Goal: Information Seeking & Learning: Learn about a topic

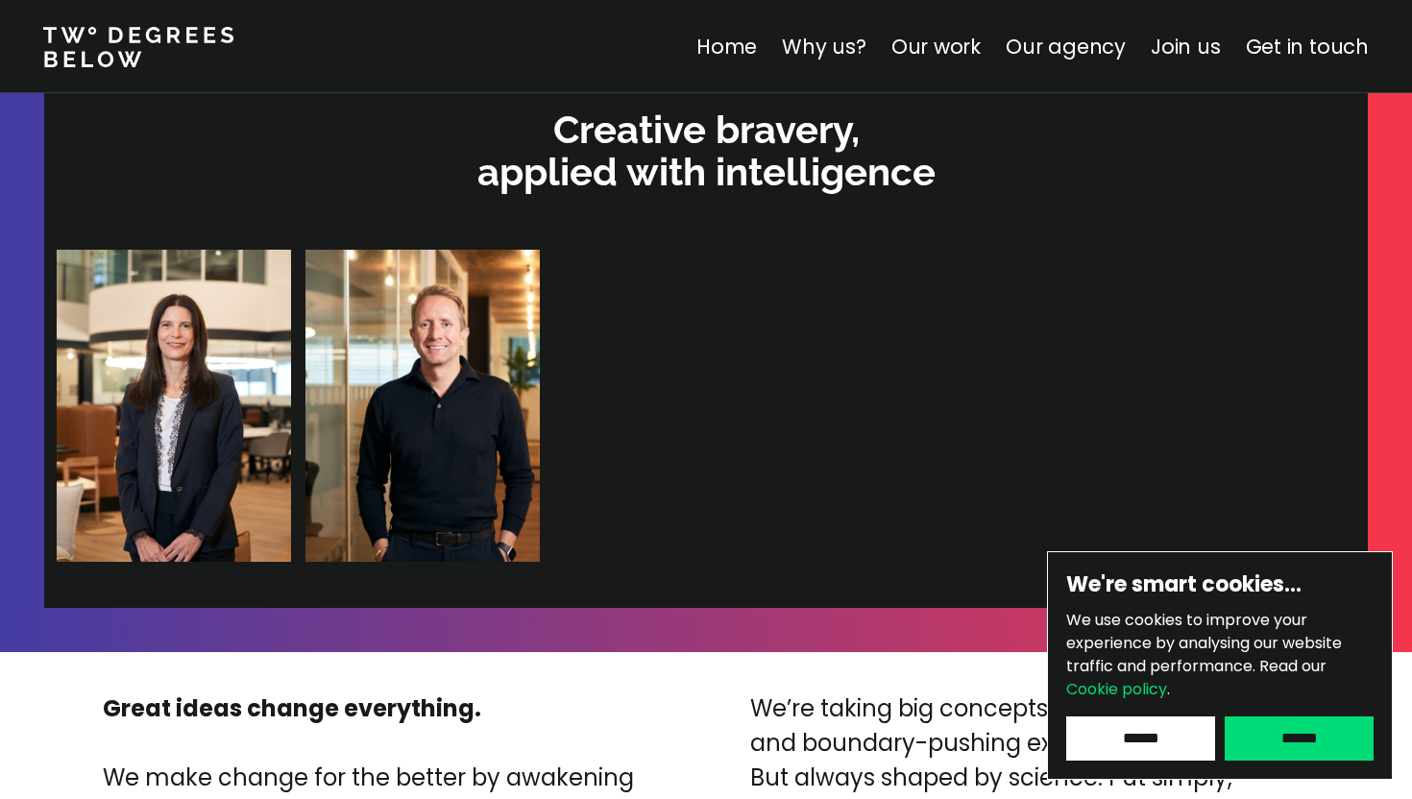
scroll to position [4253, 0]
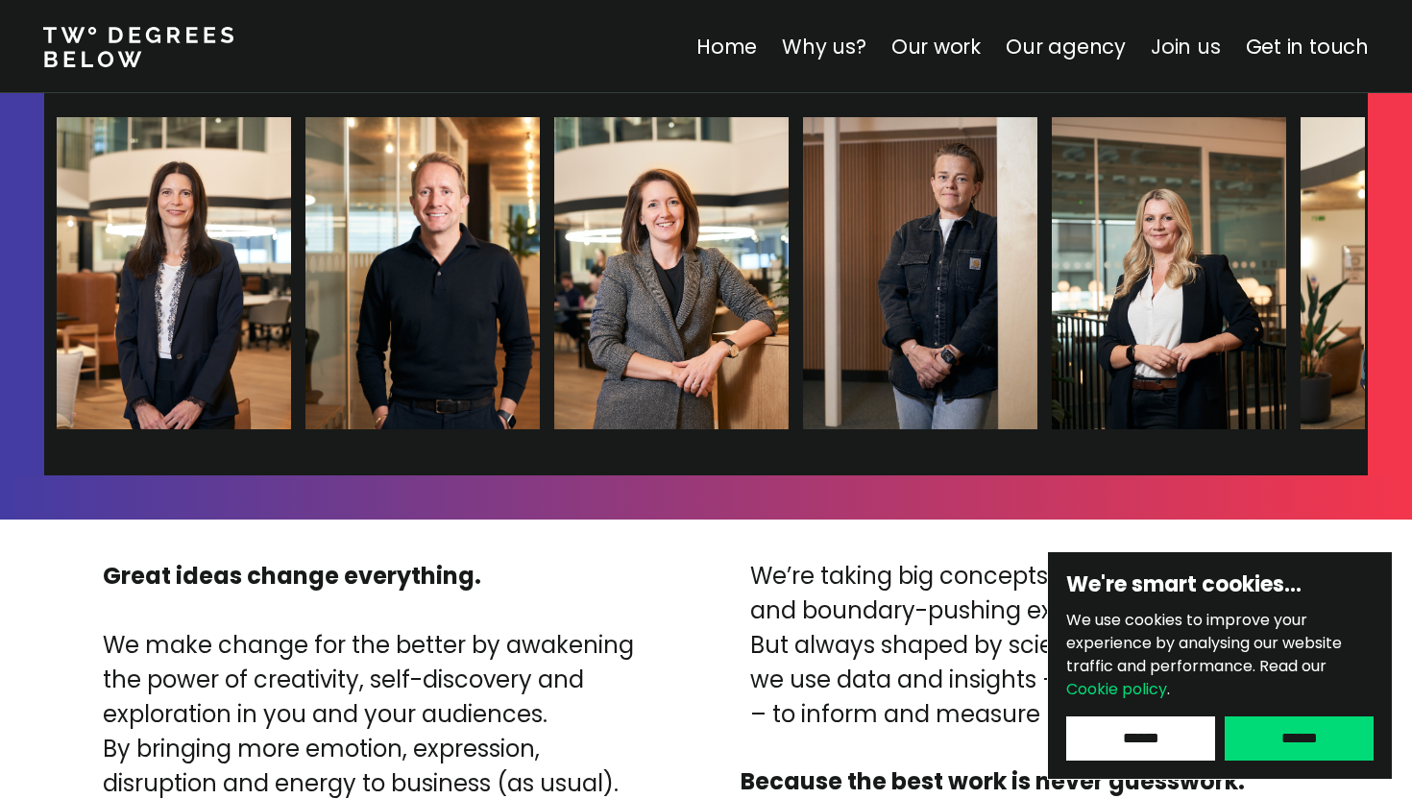
click at [1188, 36] on link "Join us" at bounding box center [1185, 47] width 70 height 28
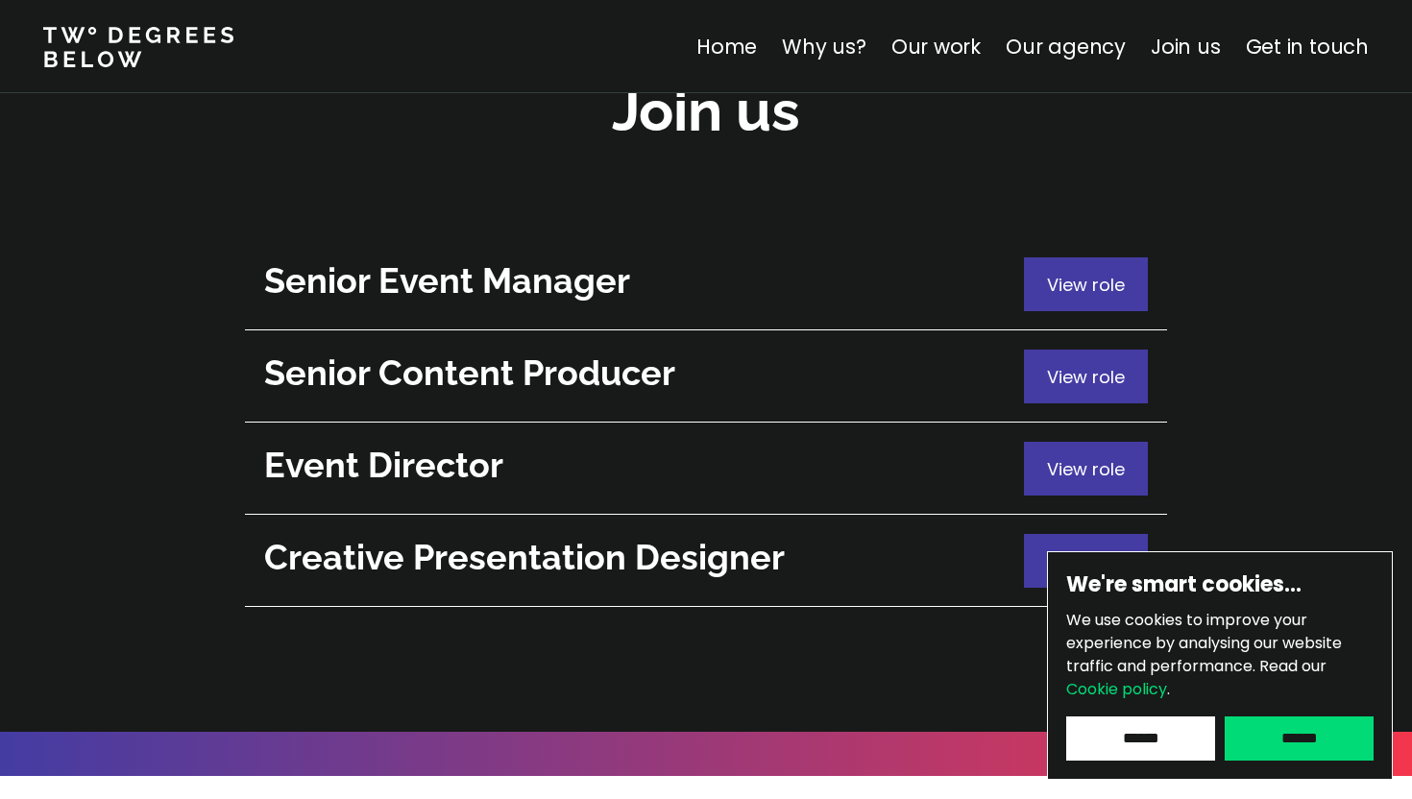
scroll to position [6937, 0]
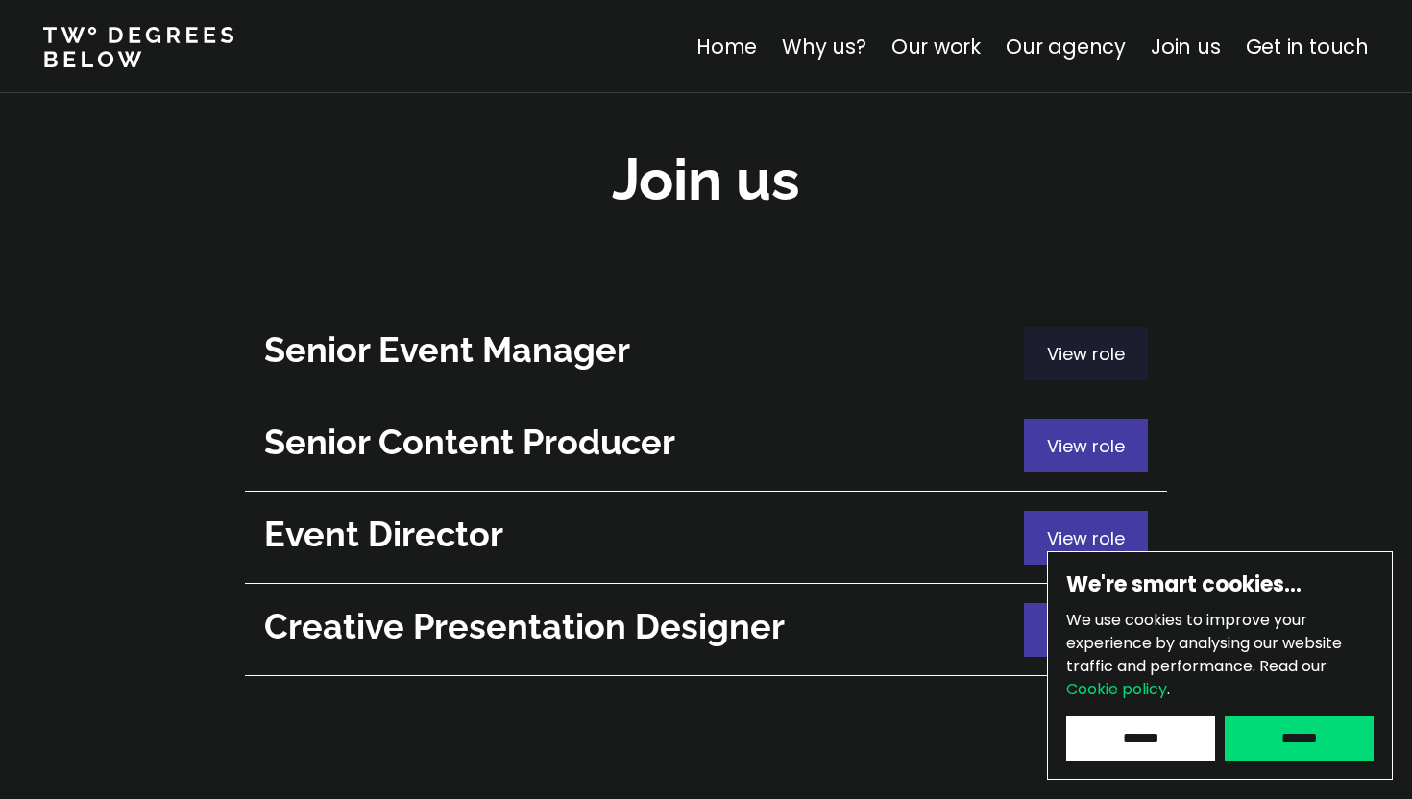
click at [1070, 342] on span "View role" at bounding box center [1086, 354] width 78 height 24
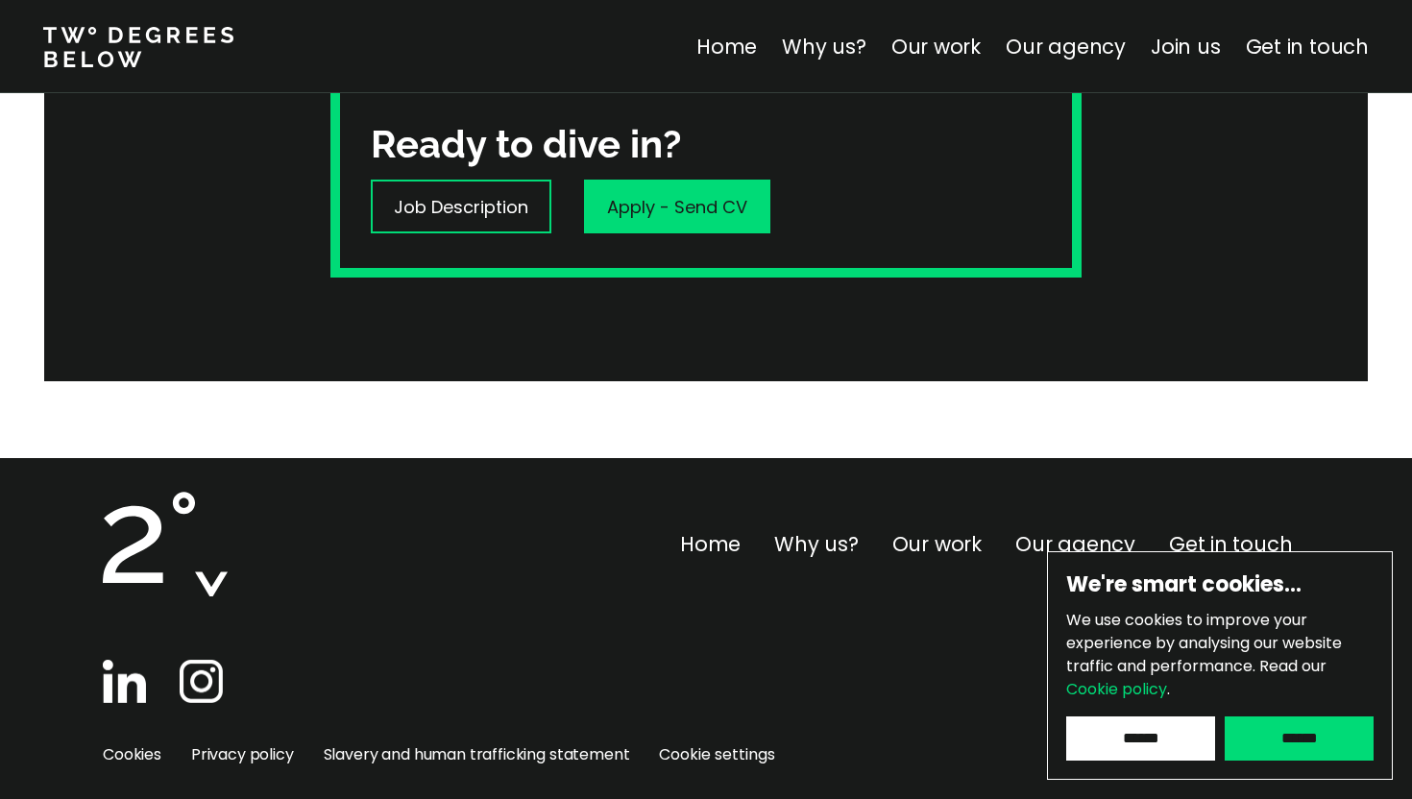
scroll to position [691, 0]
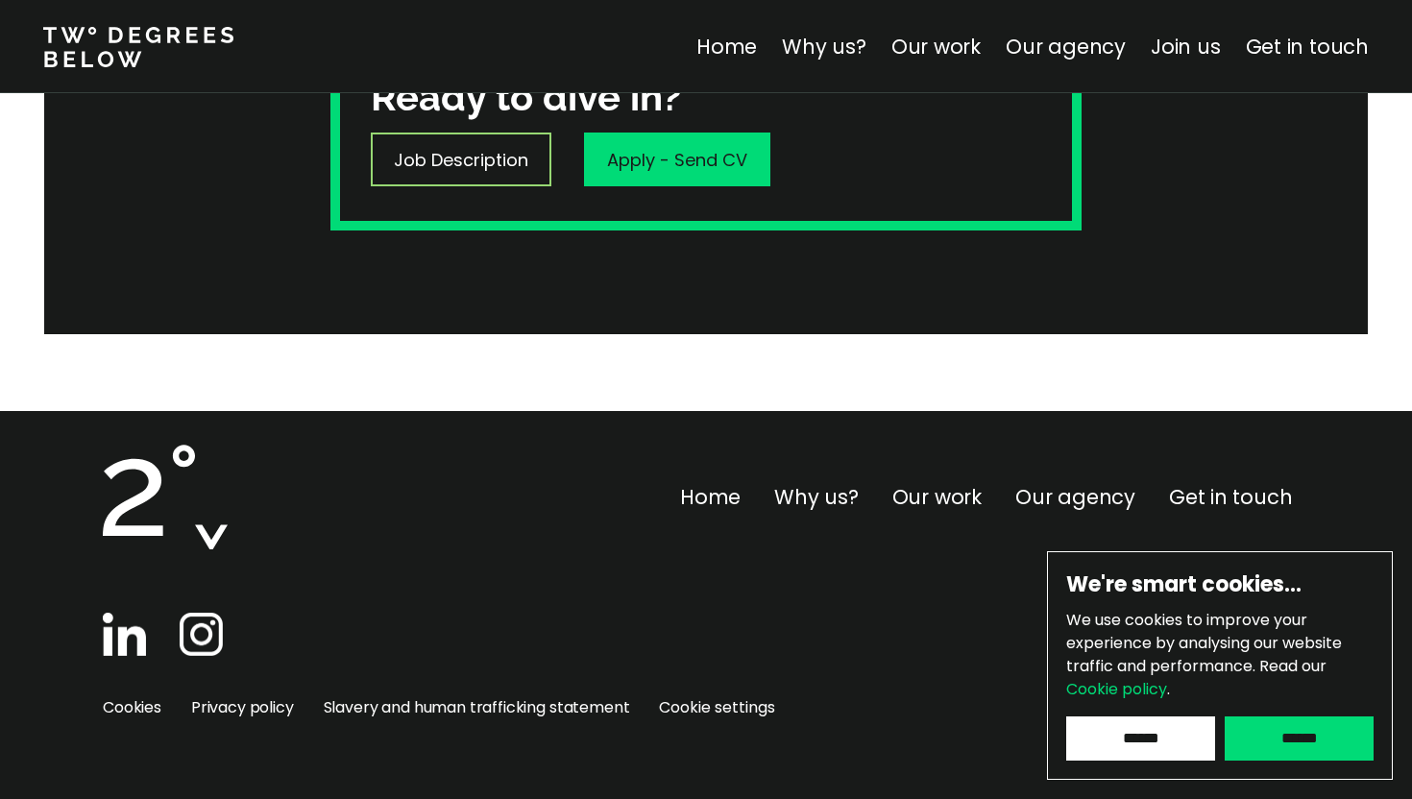
click at [498, 174] on div "Job Description" at bounding box center [461, 160] width 181 height 54
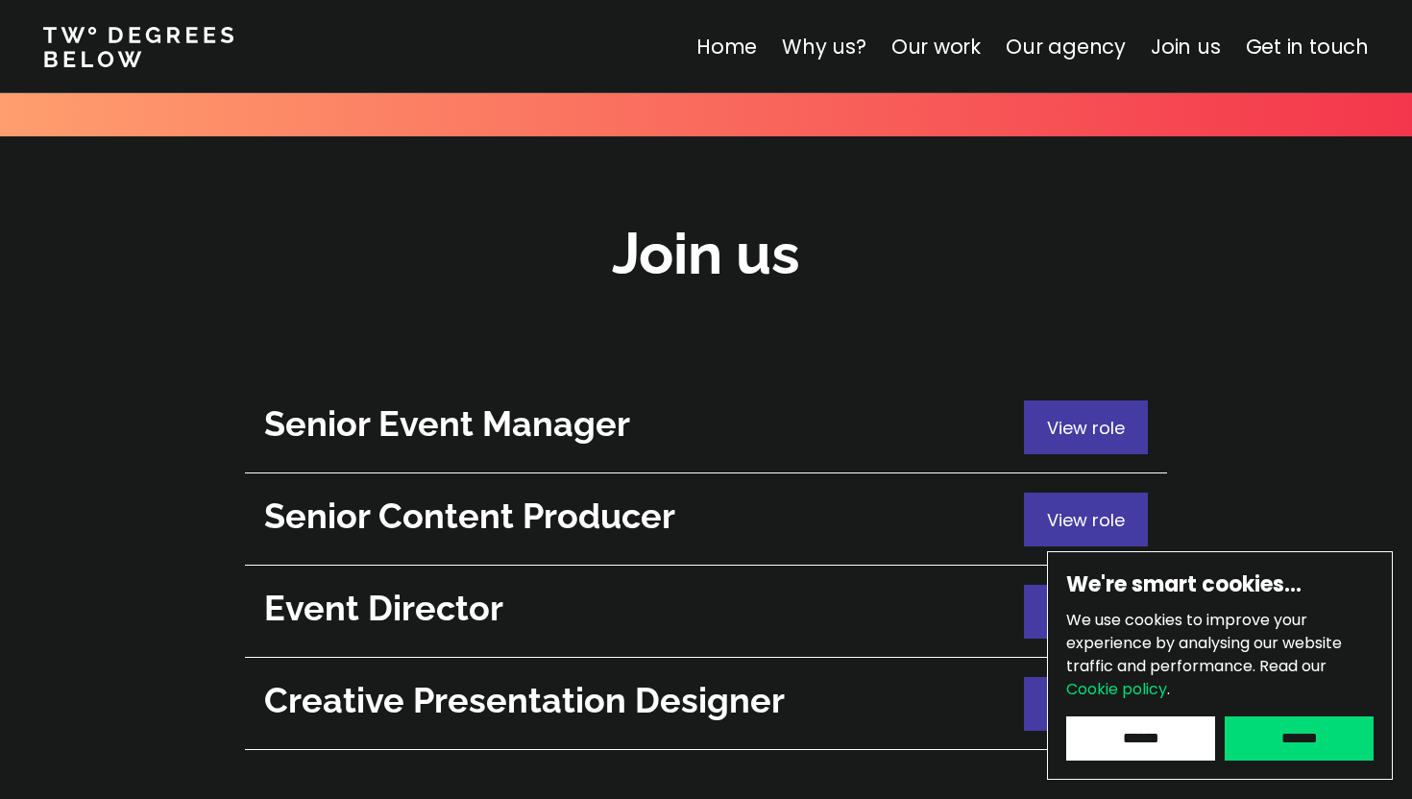
scroll to position [6927, 0]
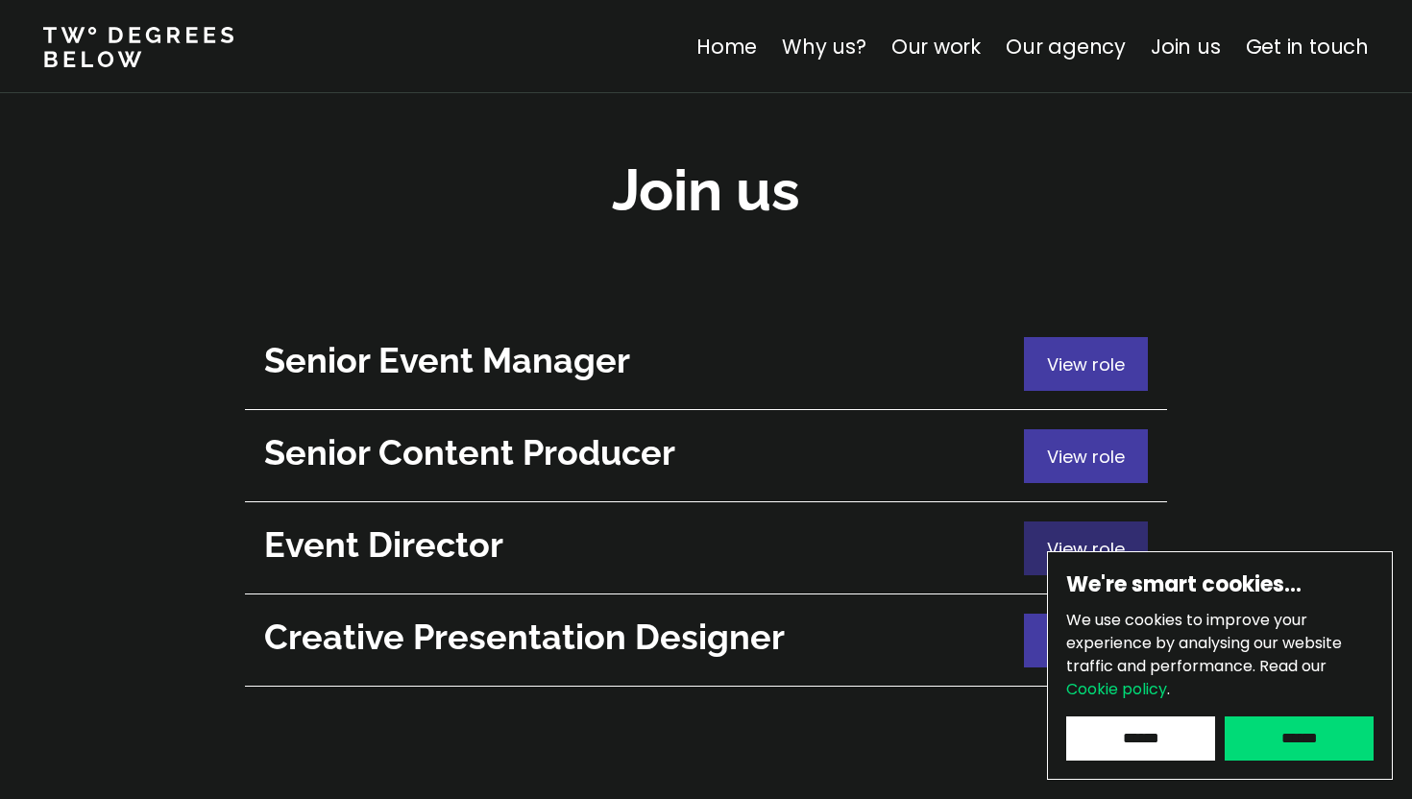
click at [1030, 521] on div "View role" at bounding box center [1086, 548] width 124 height 54
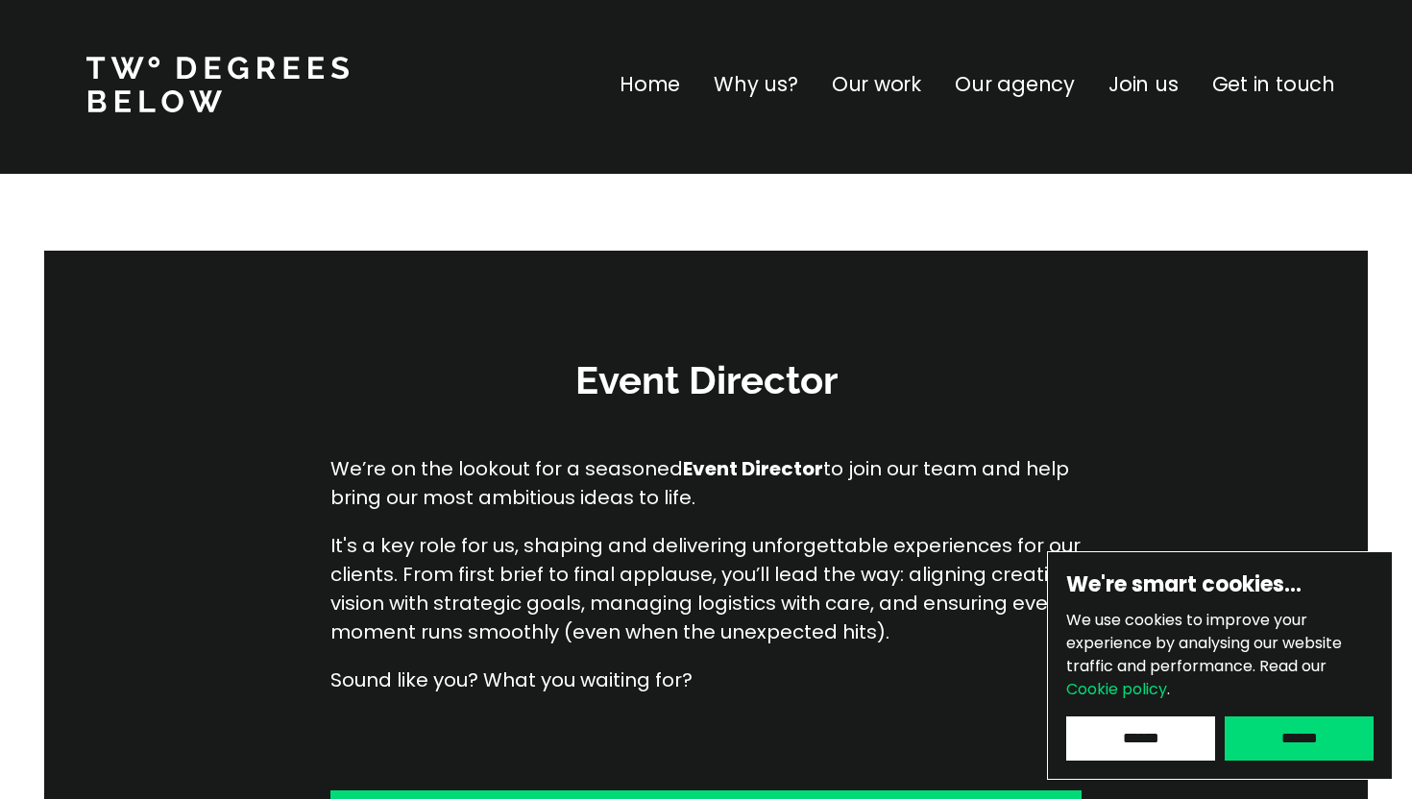
scroll to position [582, 0]
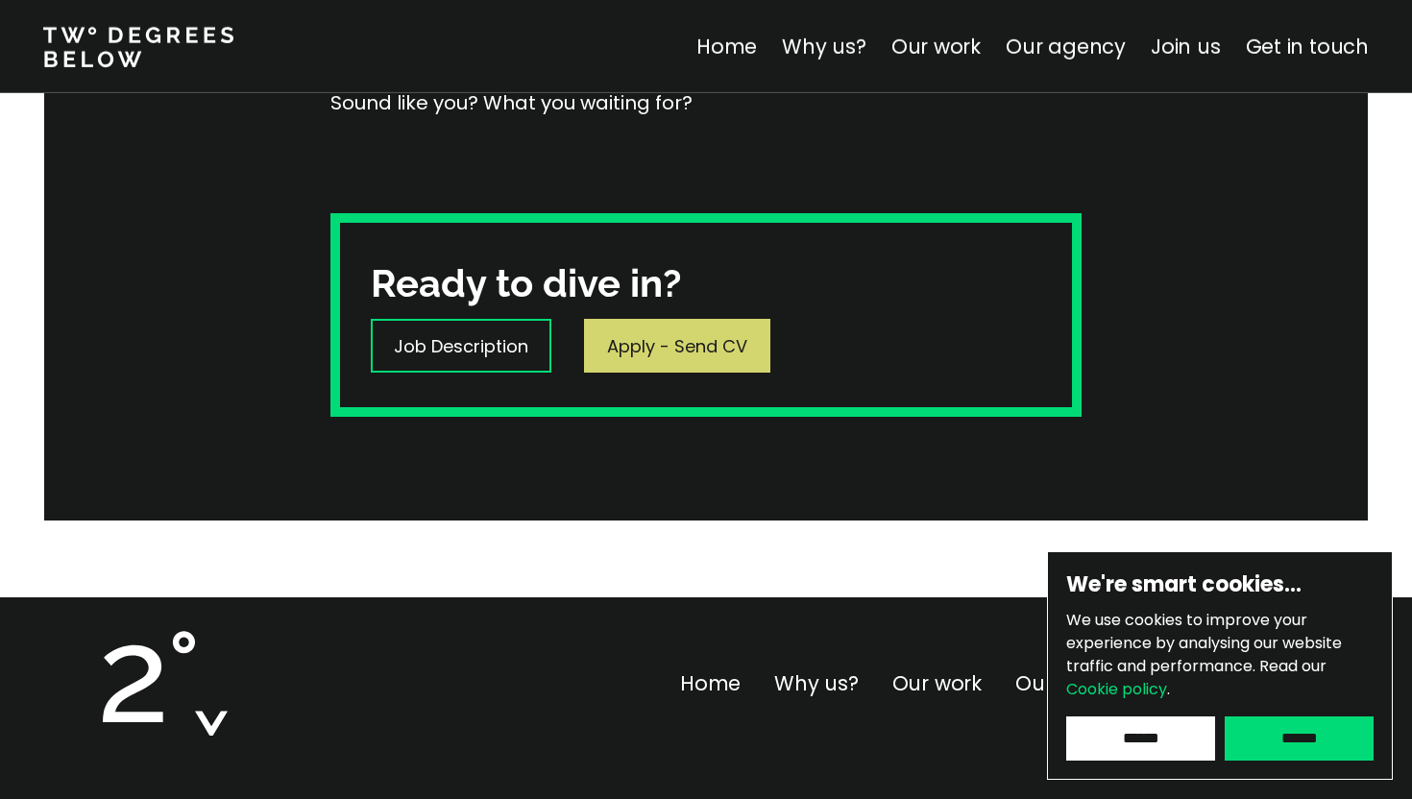
click at [679, 357] on p "Apply - Send CV" at bounding box center [677, 346] width 140 height 26
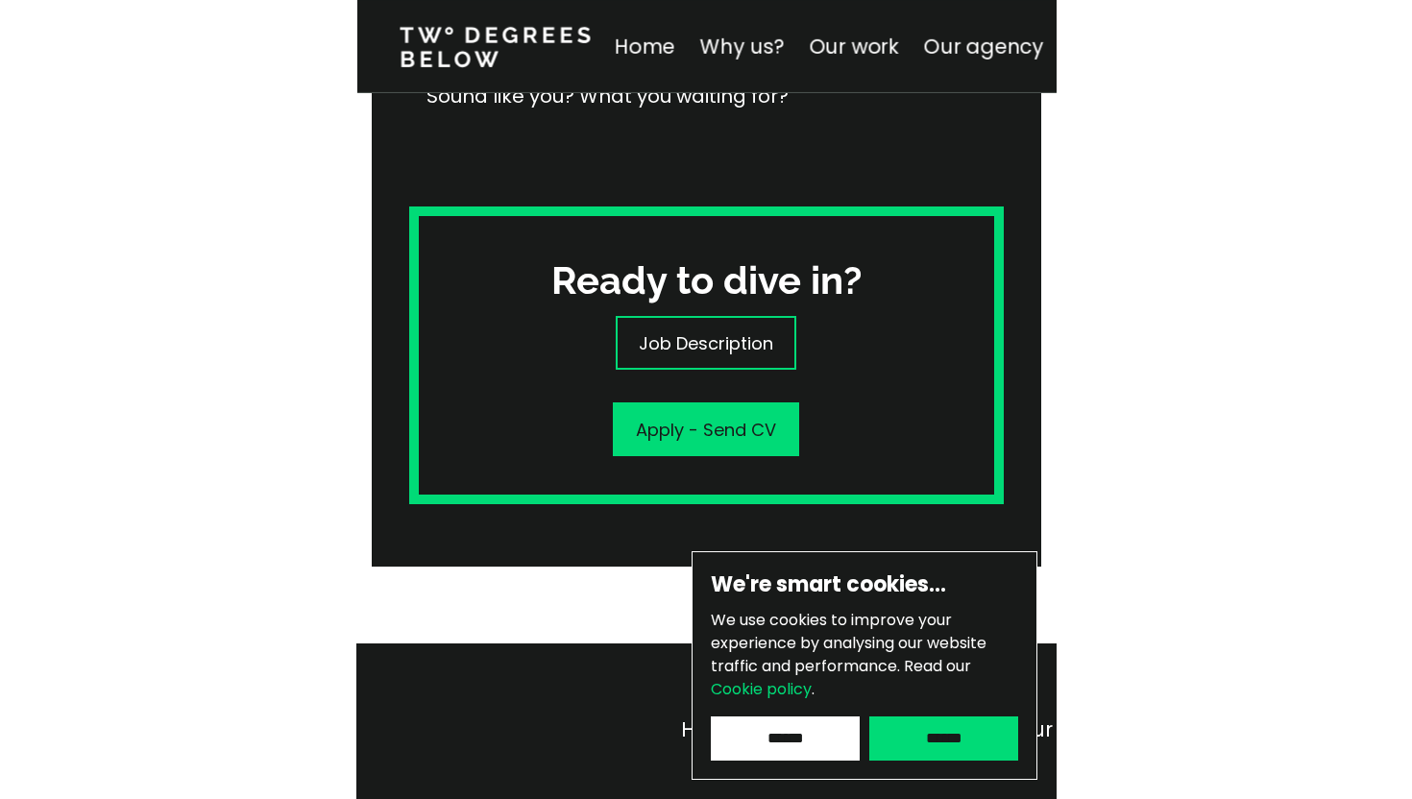
scroll to position [534, 0]
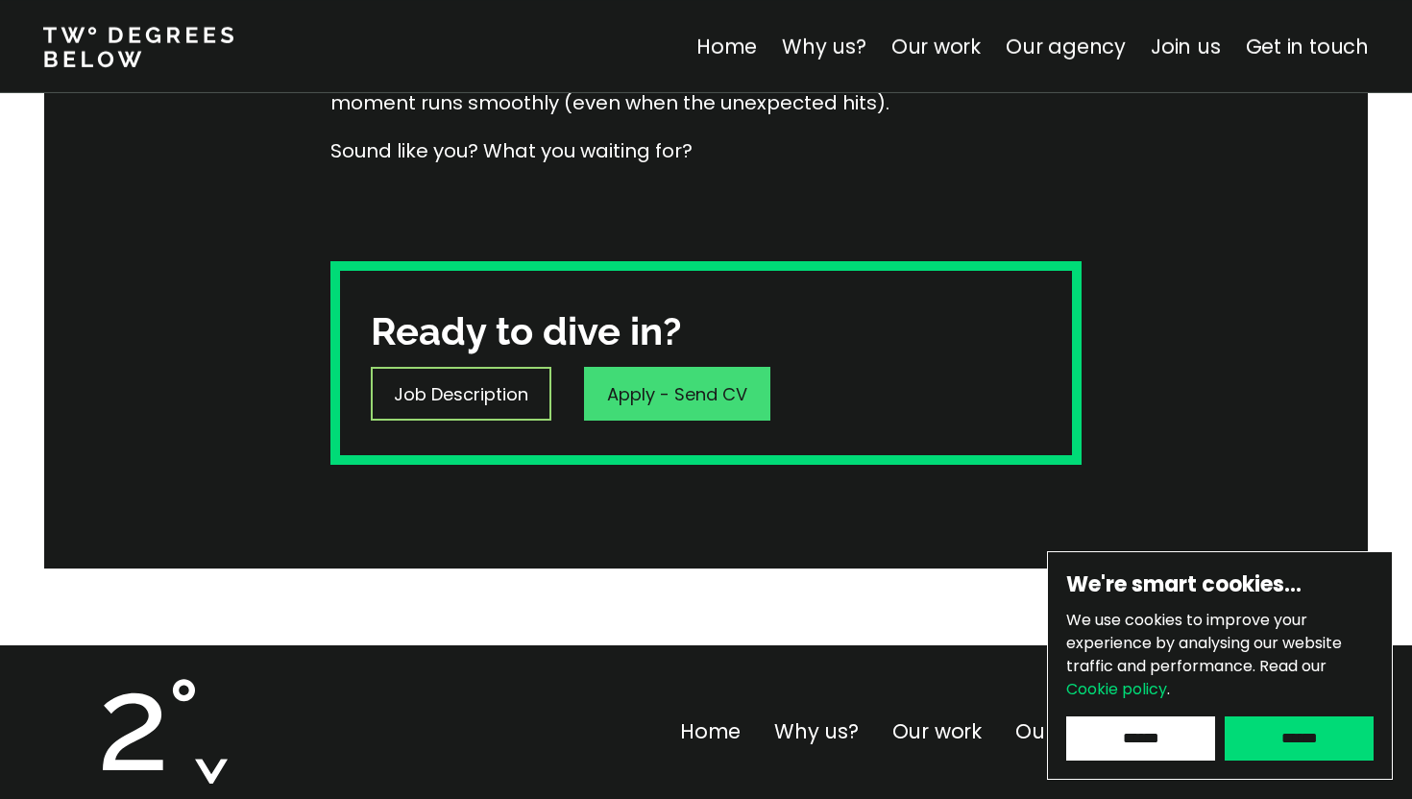
click at [479, 389] on p "Job Description" at bounding box center [461, 394] width 134 height 26
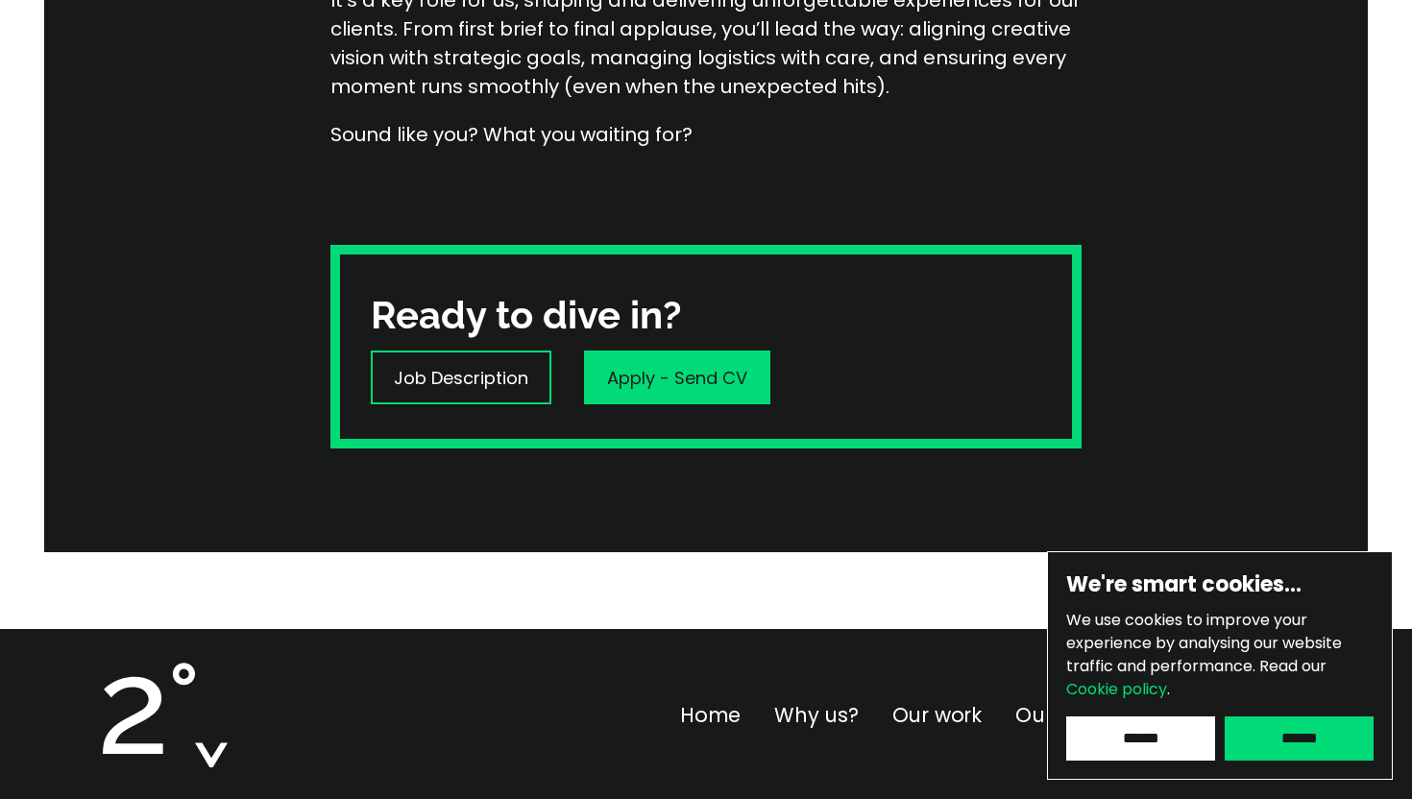
scroll to position [768, 0]
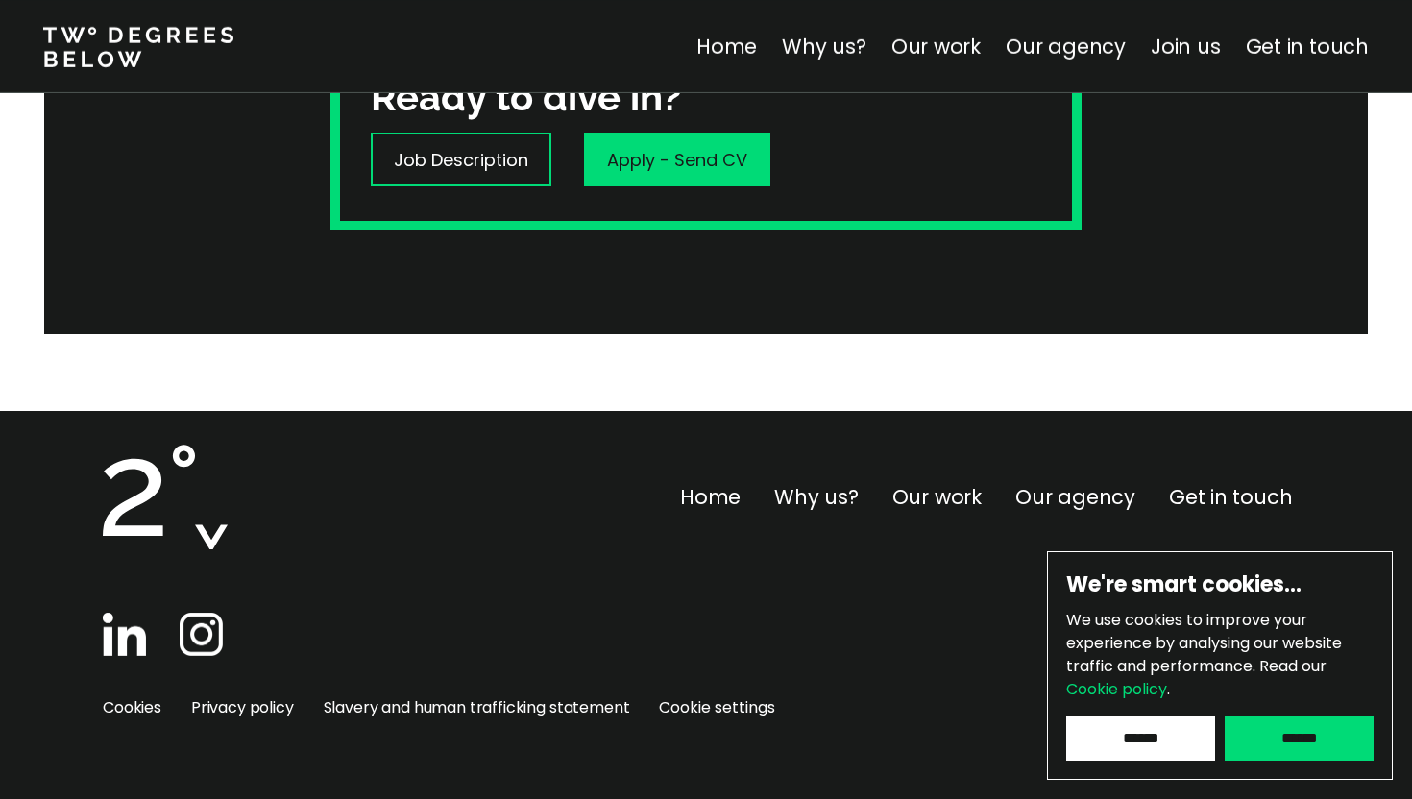
click at [115, 651] on img at bounding box center [124, 634] width 43 height 43
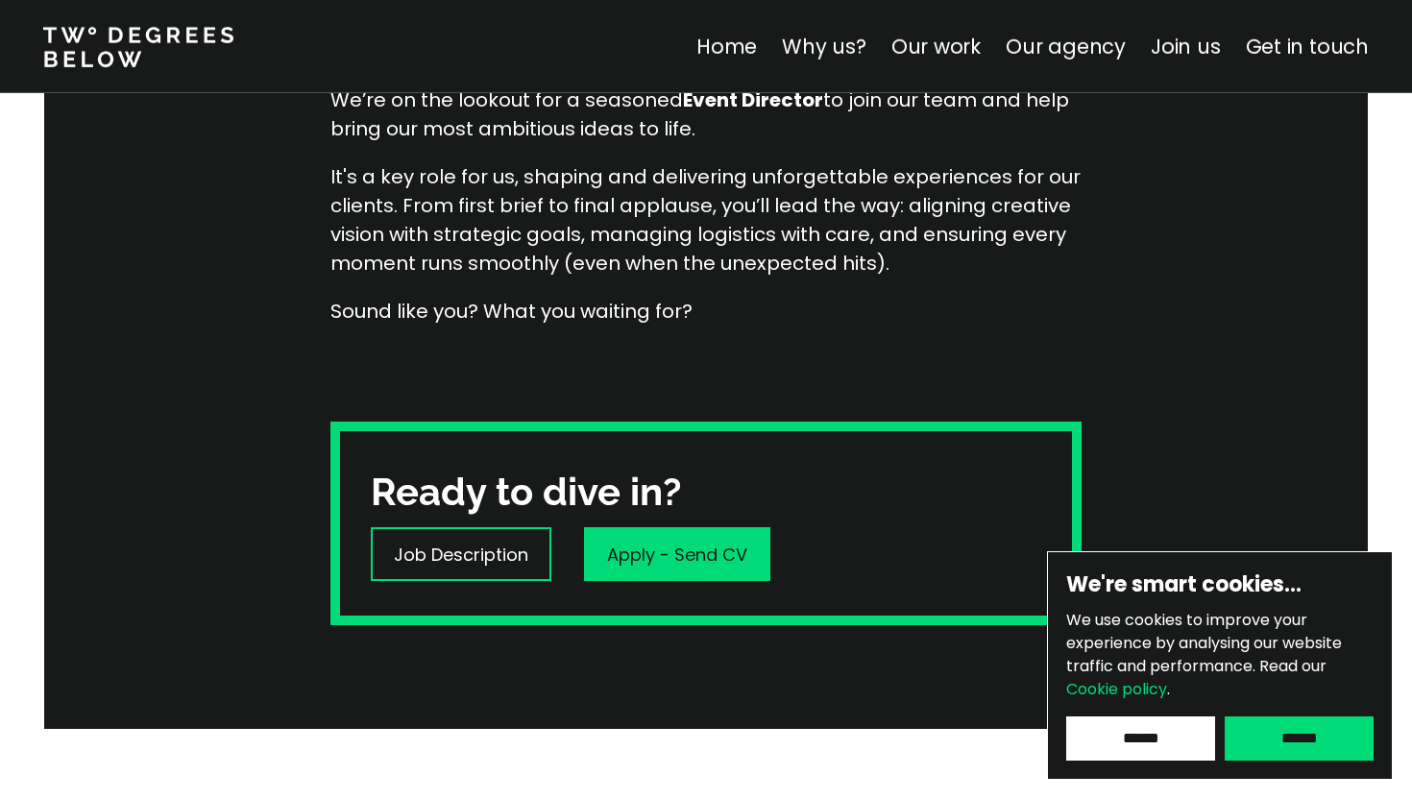
scroll to position [0, 0]
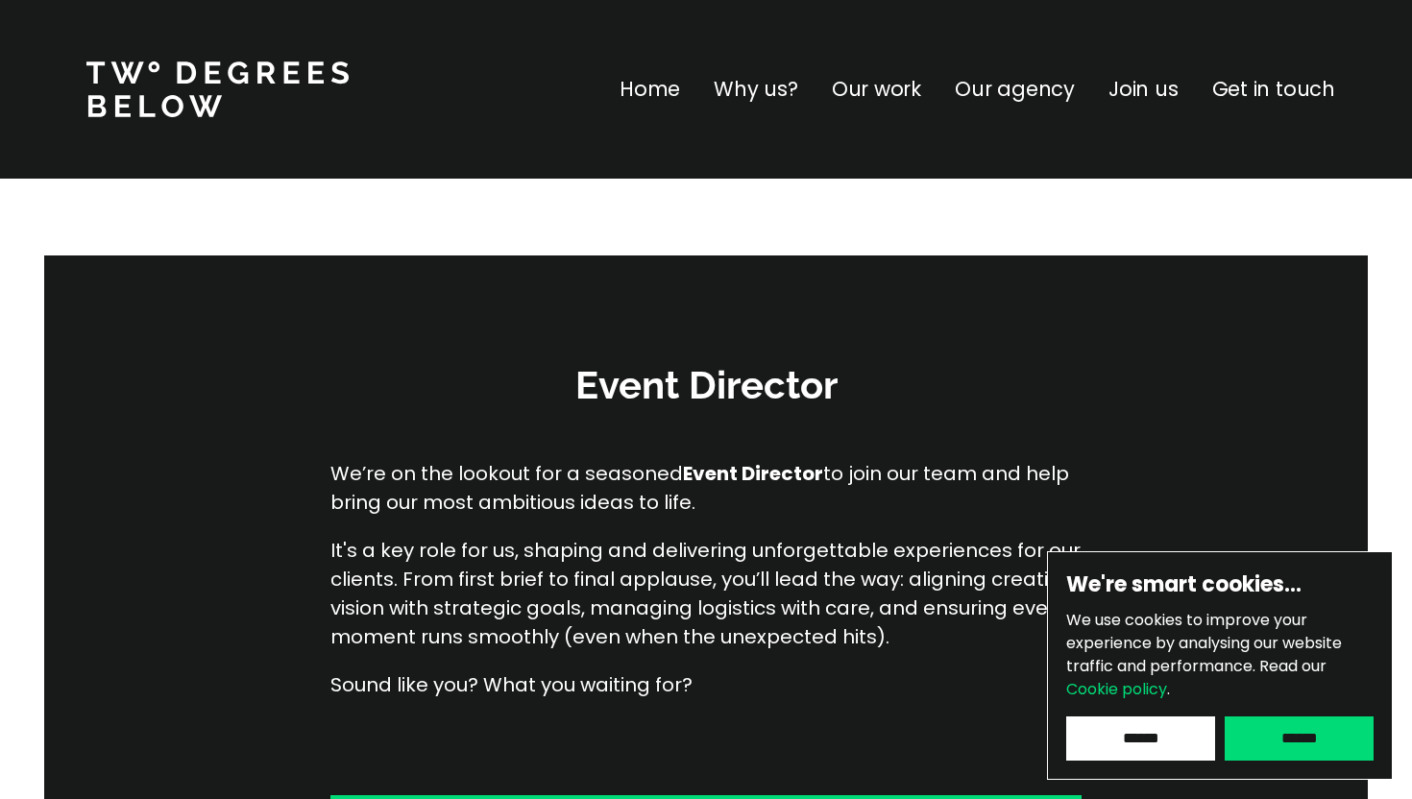
click at [1160, 92] on p "Join us" at bounding box center [1143, 89] width 70 height 31
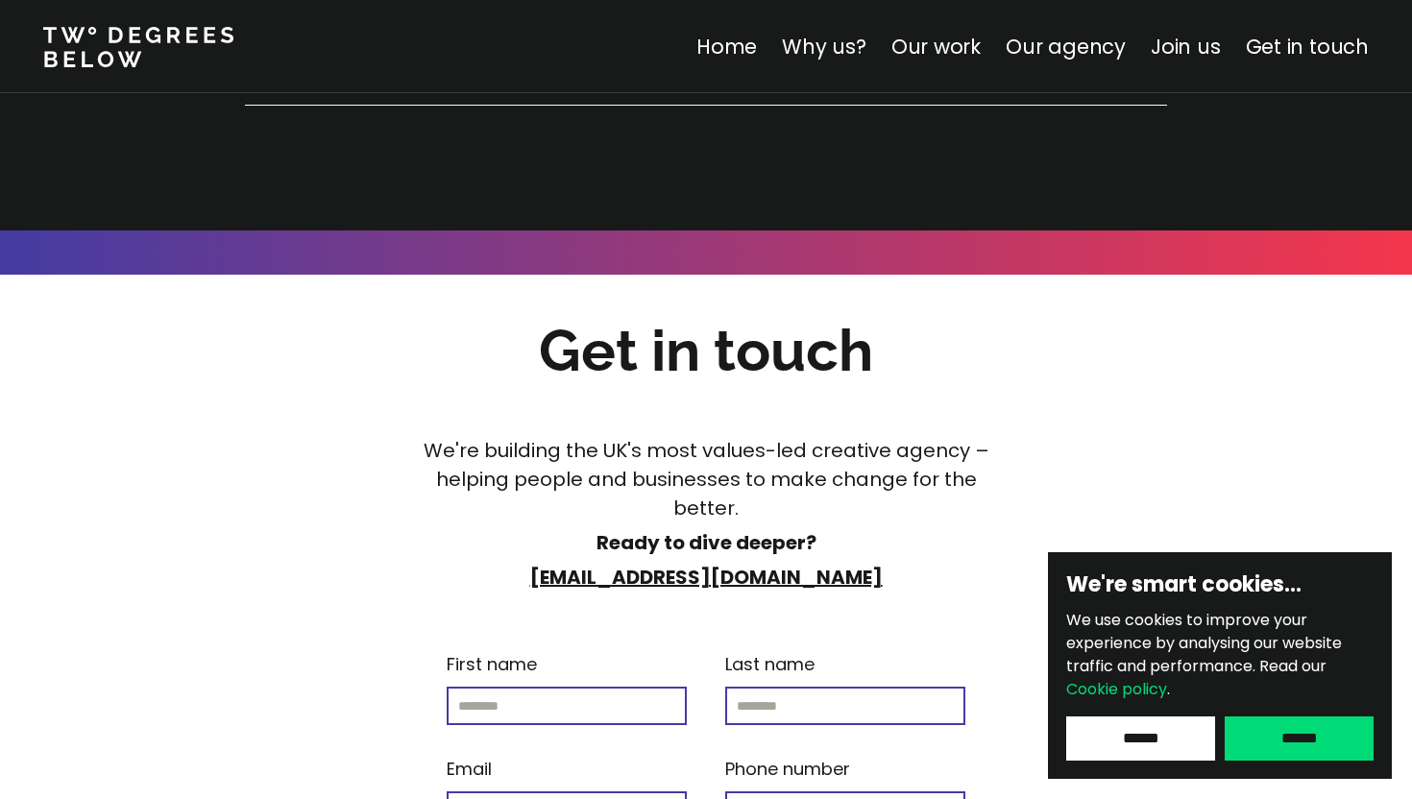
scroll to position [8285, 0]
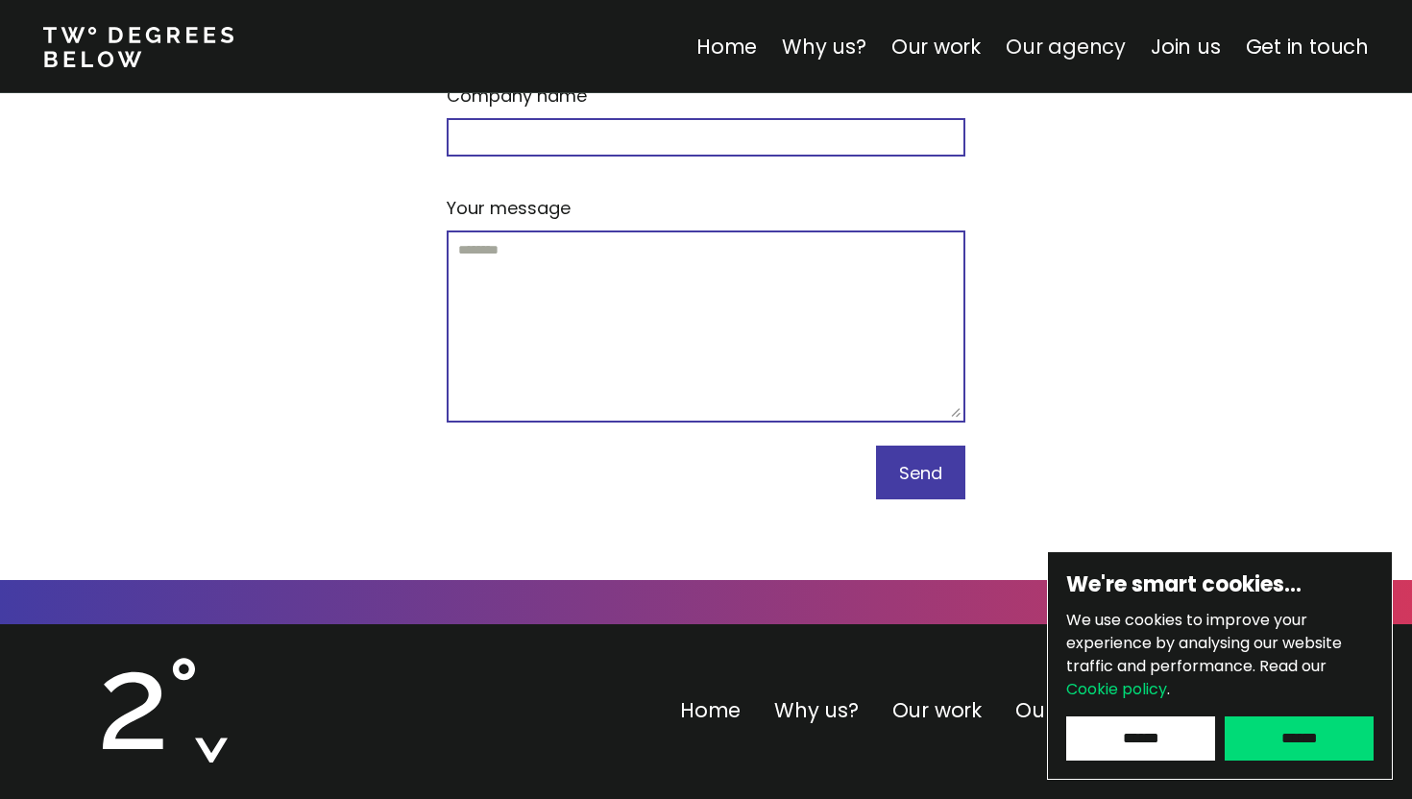
click at [1071, 43] on link "Our agency" at bounding box center [1065, 47] width 120 height 28
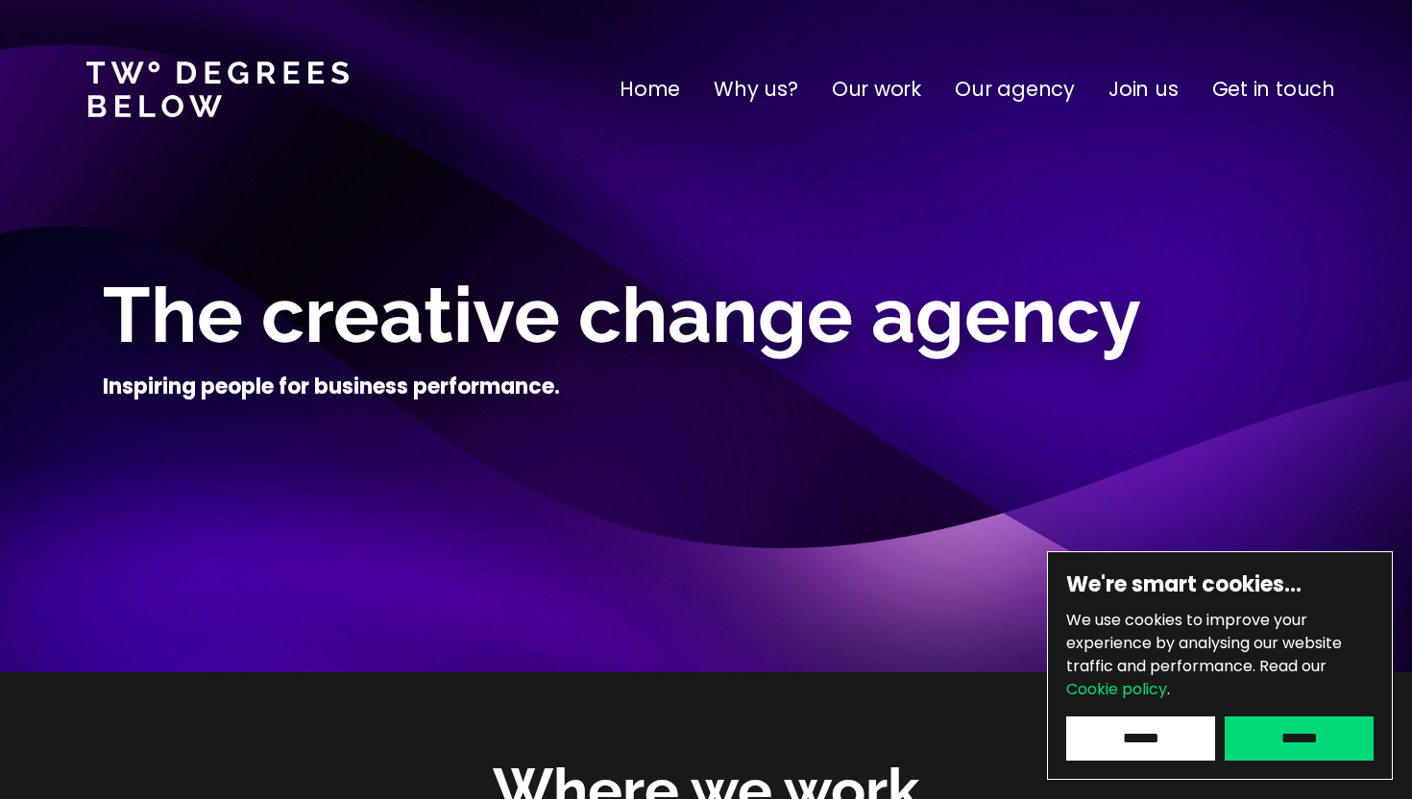
click at [1246, 102] on p "Get in touch" at bounding box center [1273, 89] width 123 height 31
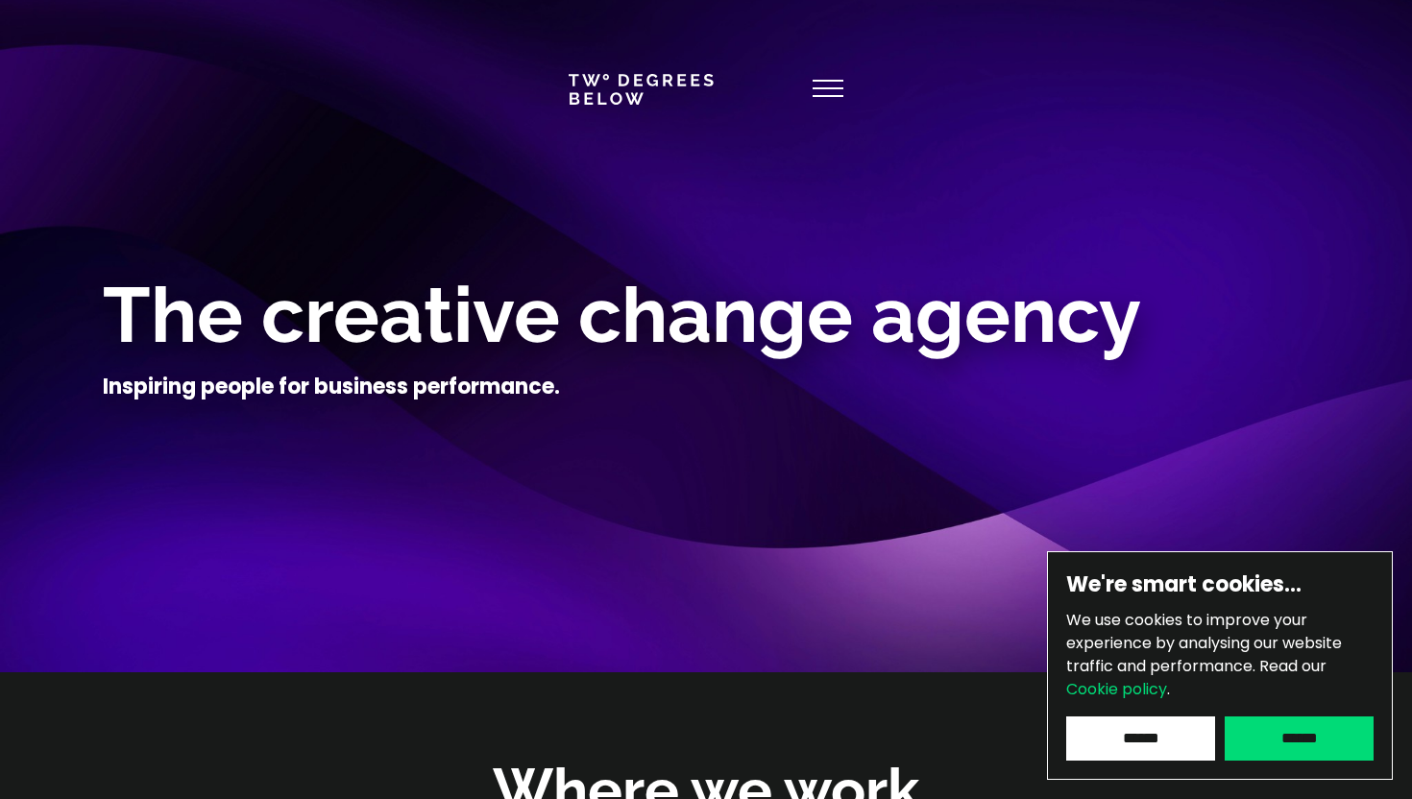
click at [809, 89] on div at bounding box center [705, 89] width 275 height 46
click at [834, 91] on icon at bounding box center [827, 89] width 31 height 46
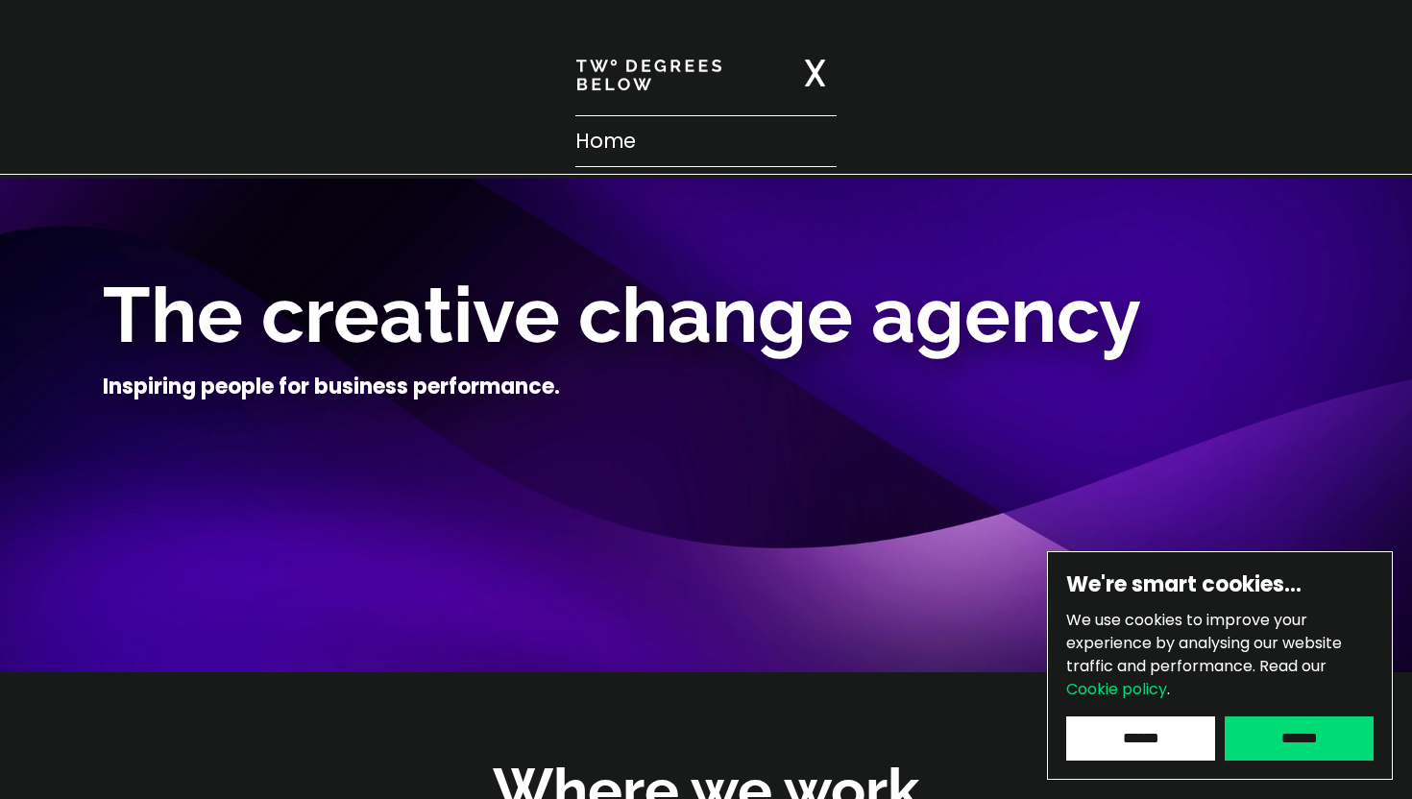
scroll to position [5, 0]
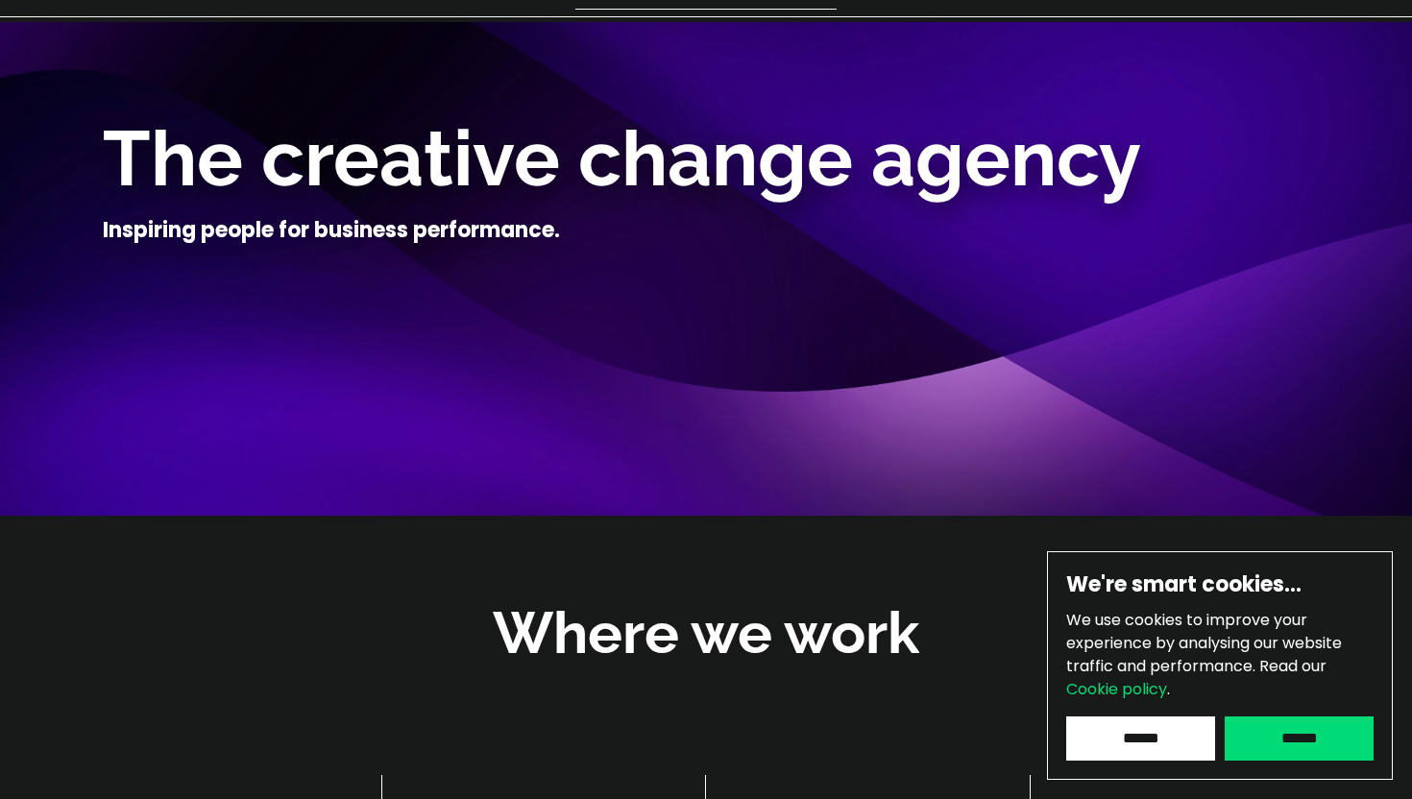
click at [589, 249] on div "The creative change agency Inspiring people for business performance." at bounding box center [706, 180] width 1206 height 245
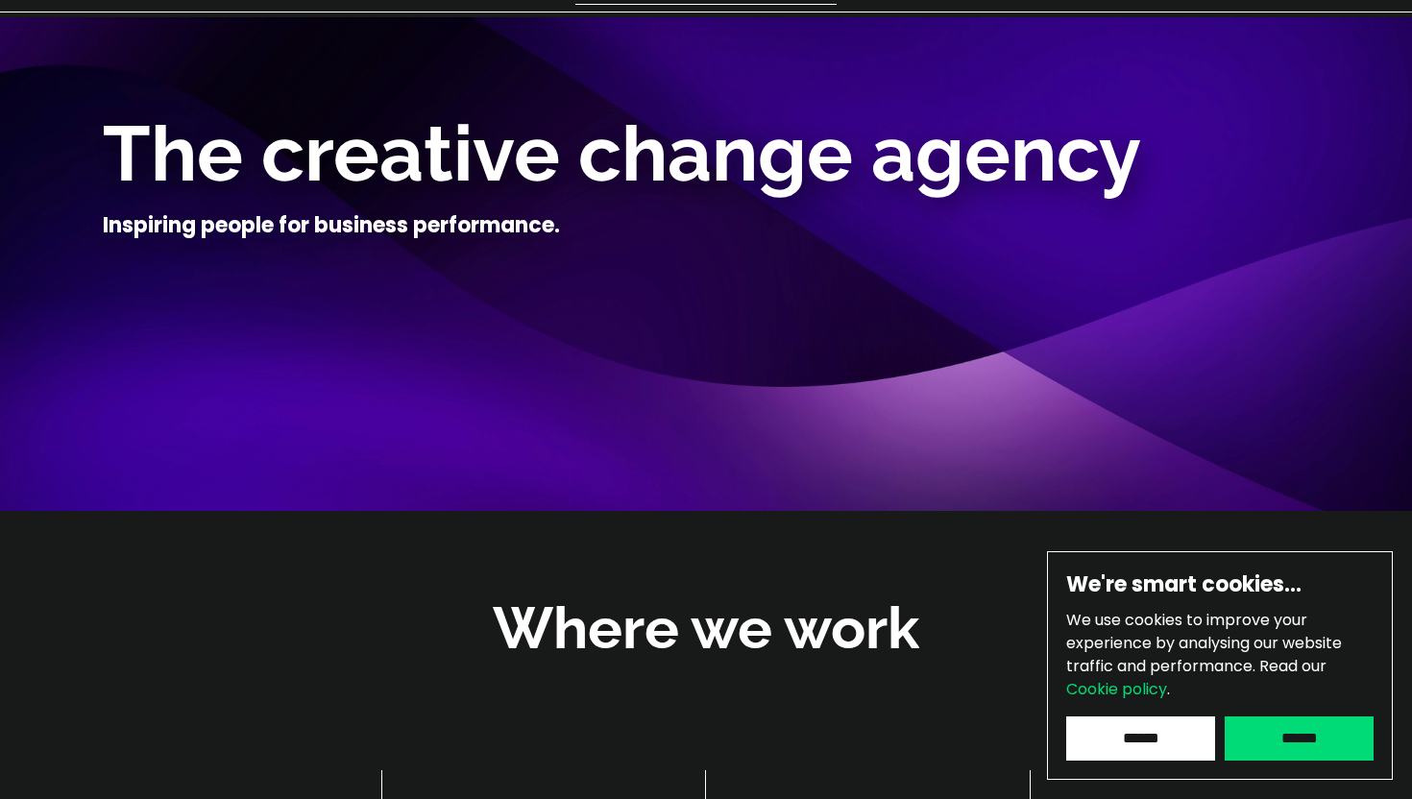
scroll to position [0, 0]
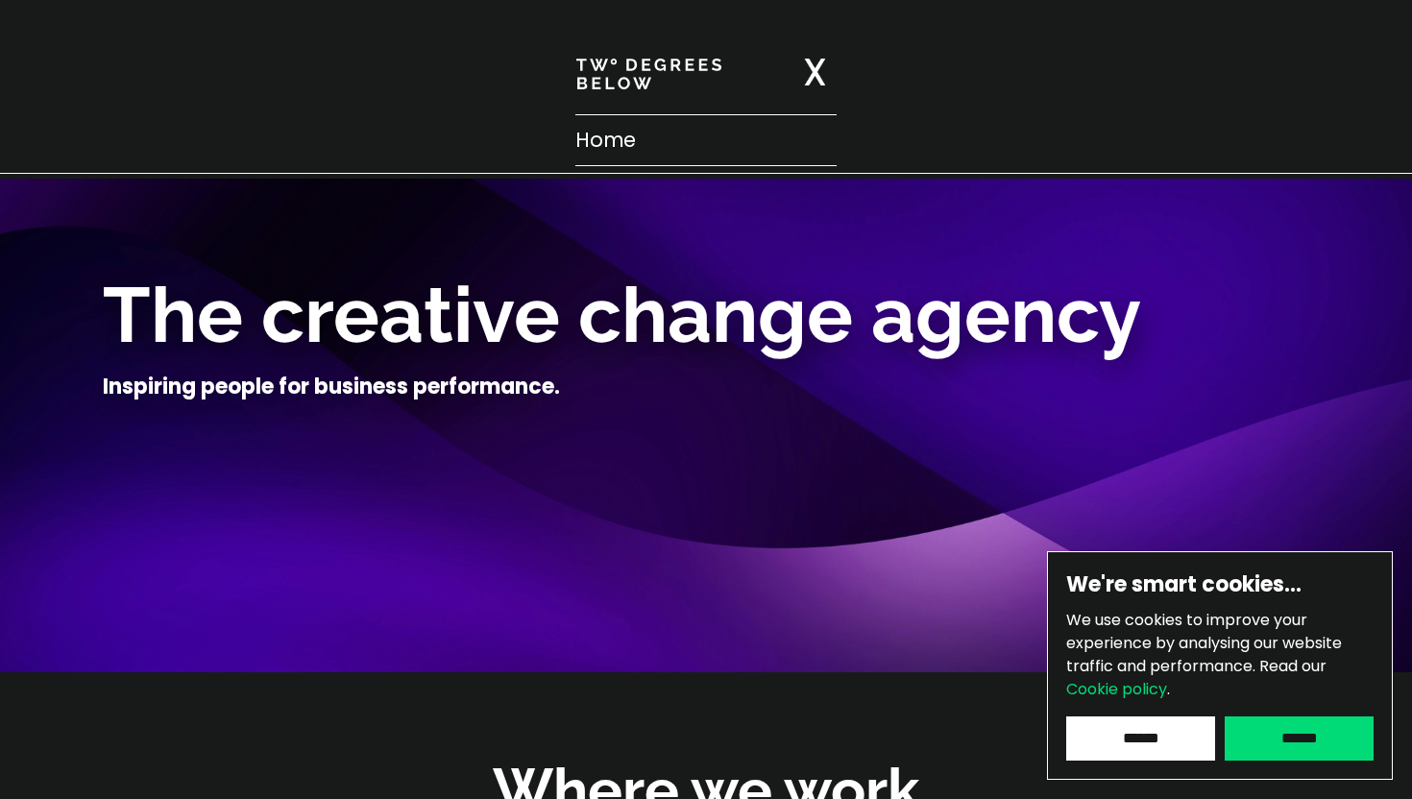
click at [844, 70] on div at bounding box center [705, 74] width 1383 height 81
click at [827, 71] on div at bounding box center [814, 74] width 42 height 42
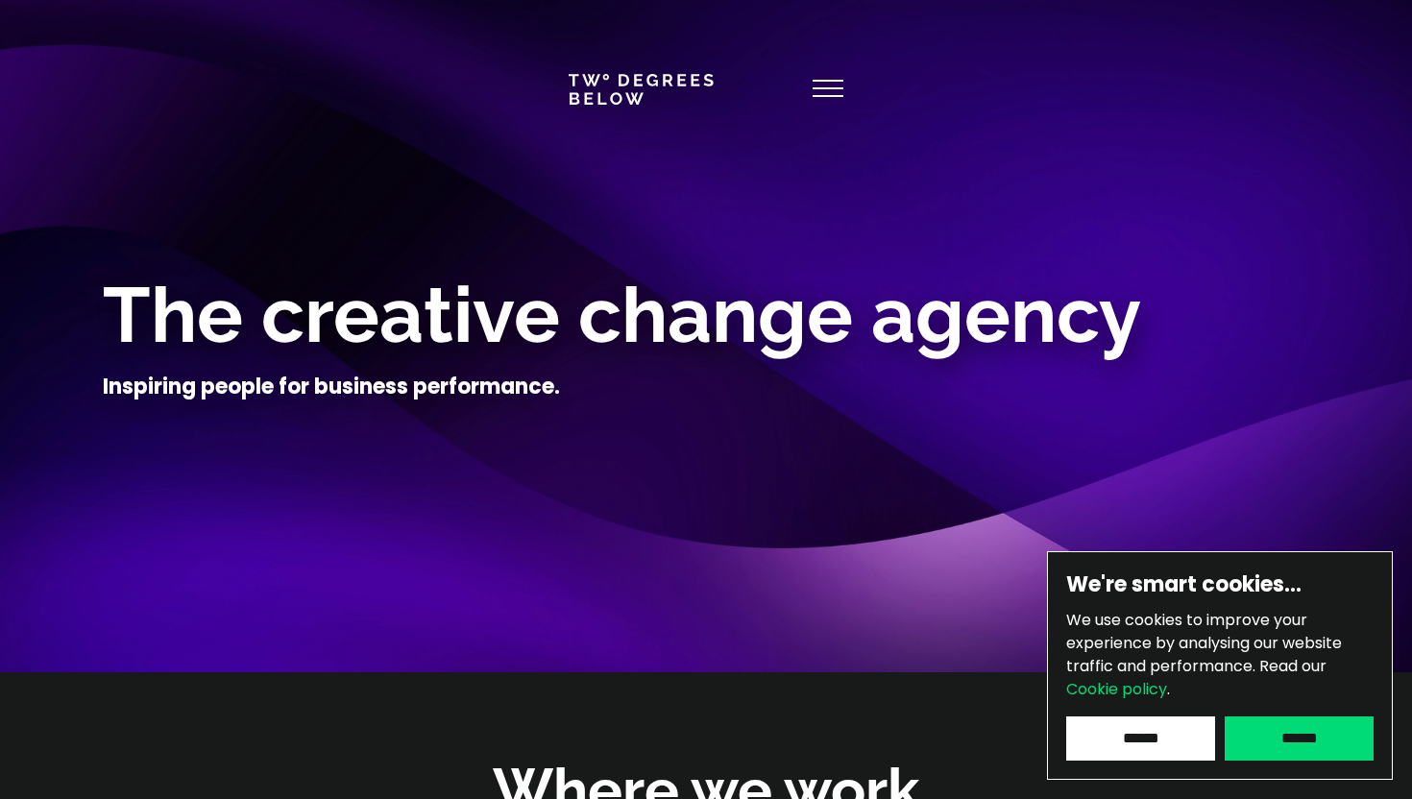
click at [614, 113] on div at bounding box center [706, 90] width 1389 height 108
click at [609, 83] on link at bounding box center [640, 89] width 145 height 31
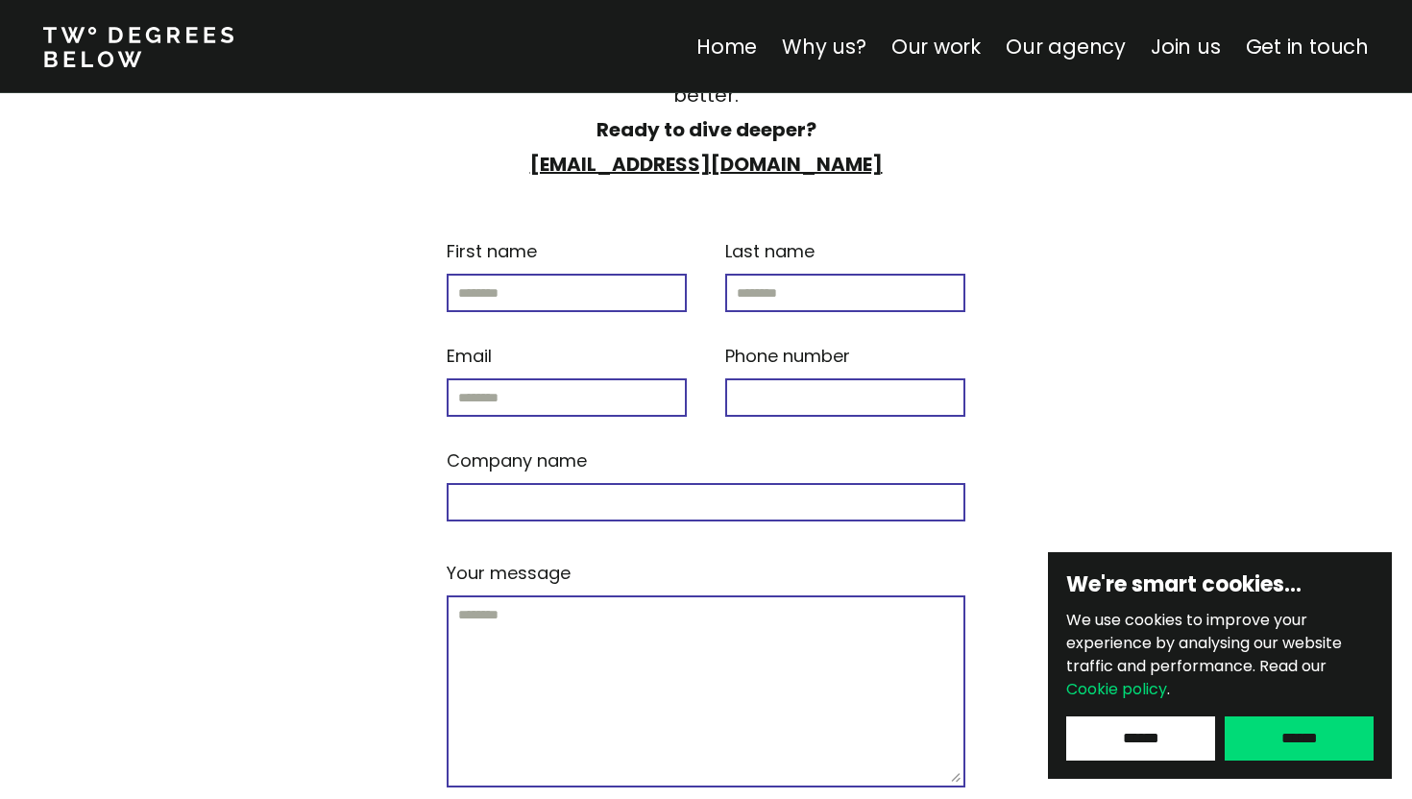
scroll to position [8139, 0]
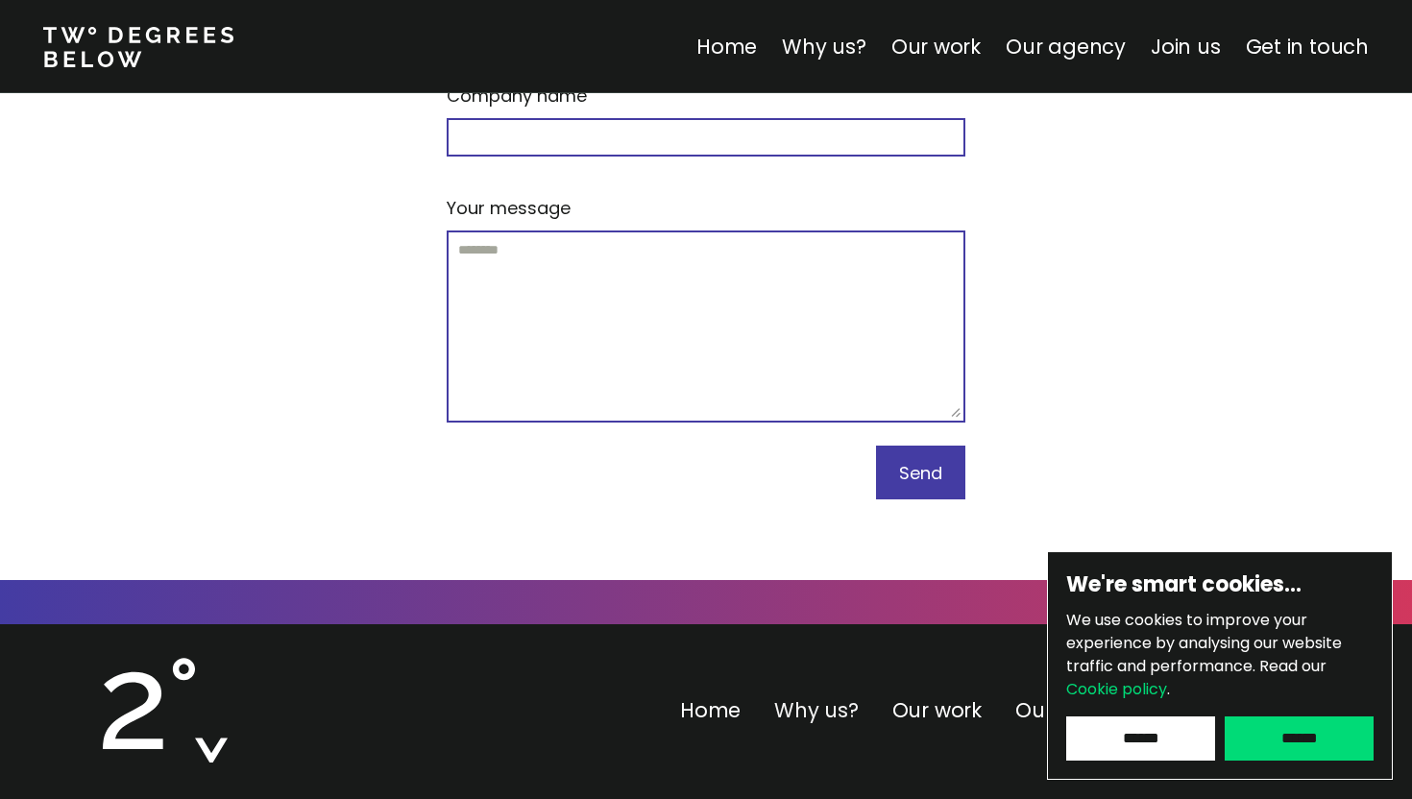
click at [806, 696] on link "Why us?" at bounding box center [816, 710] width 85 height 28
